Goal: Task Accomplishment & Management: Use online tool/utility

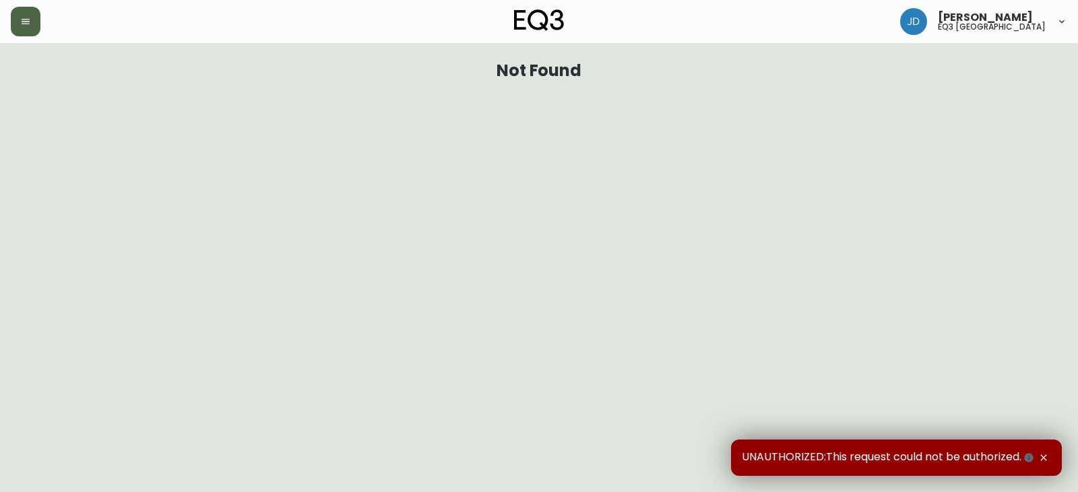
drag, startPoint x: 40, startPoint y: 22, endPoint x: 32, endPoint y: 25, distance: 9.4
click at [36, 24] on div at bounding box center [187, 22] width 352 height 30
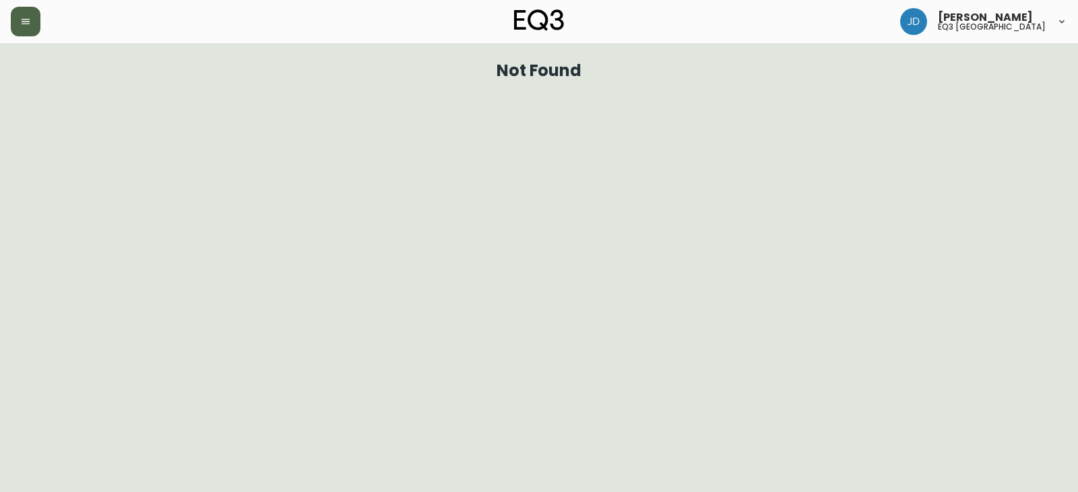
click at [32, 24] on button "button" at bounding box center [26, 22] width 30 height 30
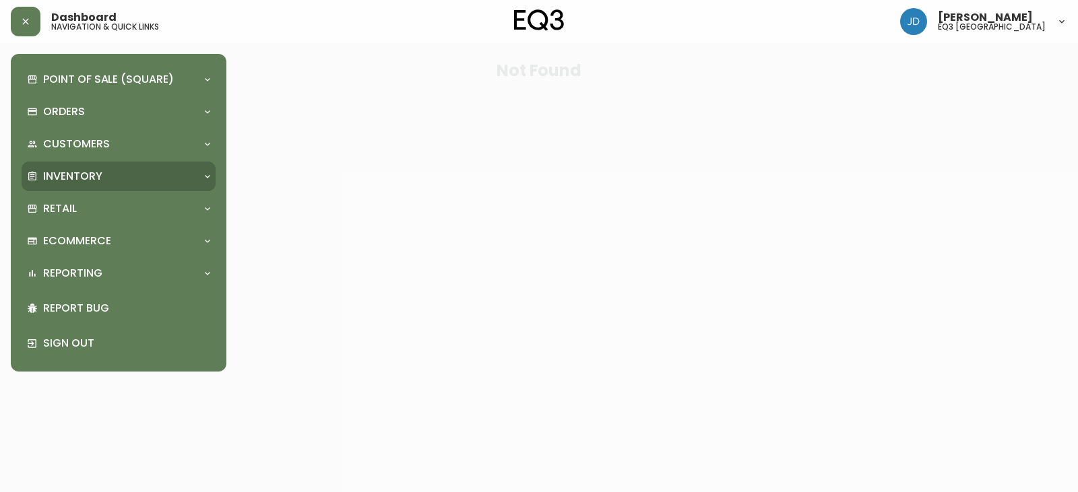
drag, startPoint x: 70, startPoint y: 170, endPoint x: 70, endPoint y: 178, distance: 8.1
click at [70, 171] on p "Inventory" at bounding box center [72, 176] width 59 height 15
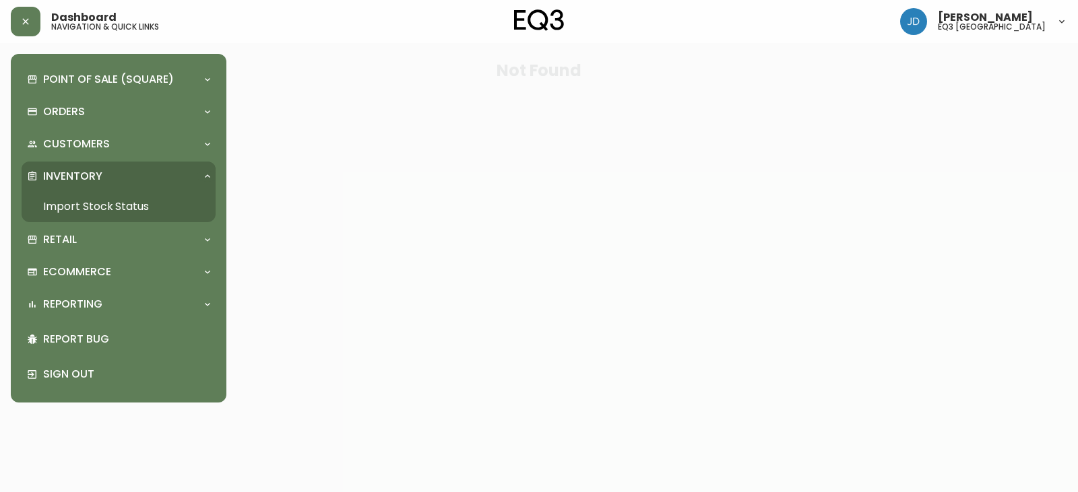
click at [78, 204] on link "Import Stock Status" at bounding box center [119, 206] width 194 height 31
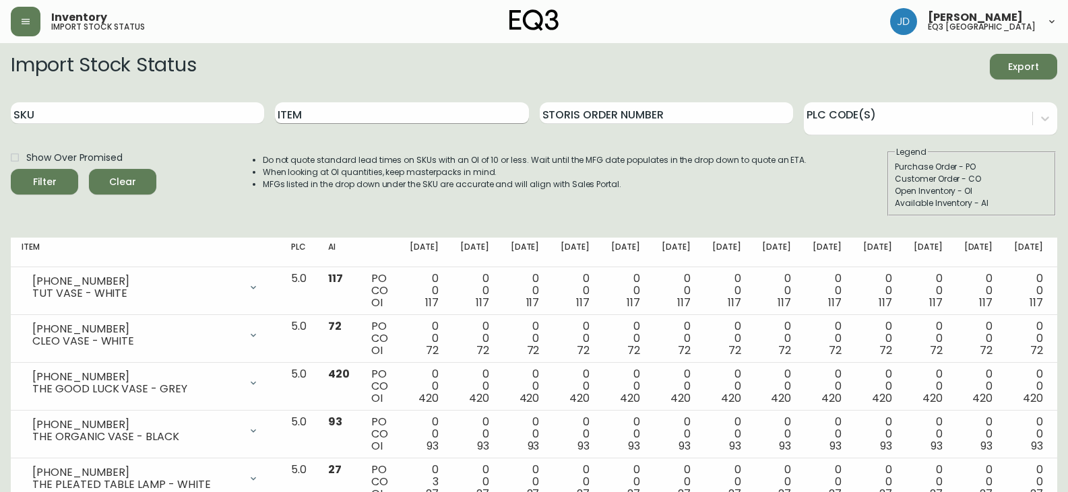
click at [307, 119] on input "Item" at bounding box center [401, 113] width 253 height 22
type input "BILA"
click at [11, 169] on button "Filter" at bounding box center [44, 182] width 67 height 26
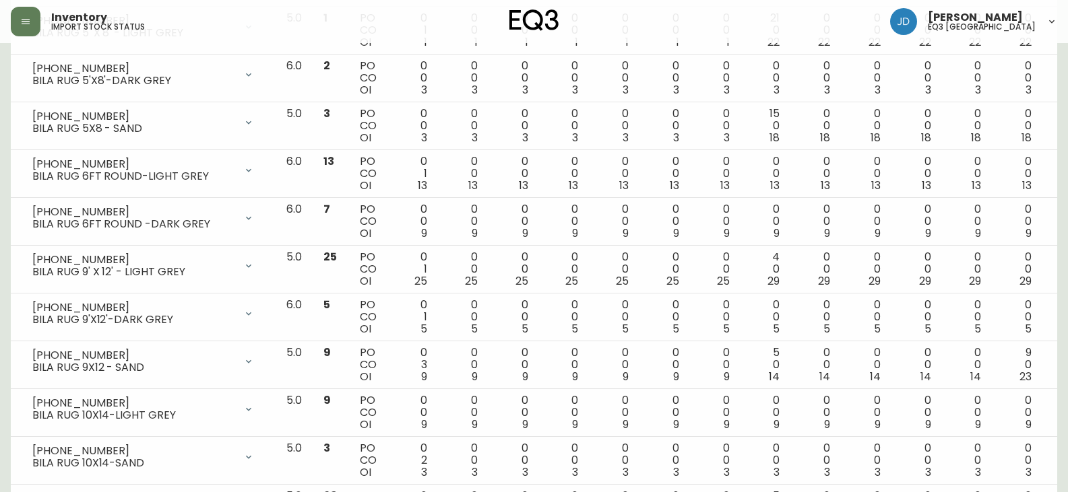
scroll to position [473, 0]
